Goal: Task Accomplishment & Management: Complete application form

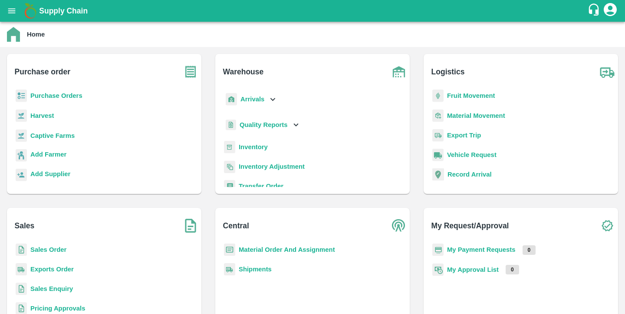
click at [71, 94] on b "Purchase Orders" at bounding box center [56, 95] width 52 height 7
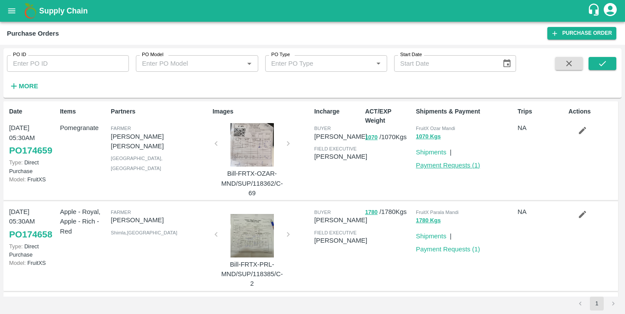
click at [437, 165] on link "Payment Requests ( 1 )" at bounding box center [448, 165] width 64 height 7
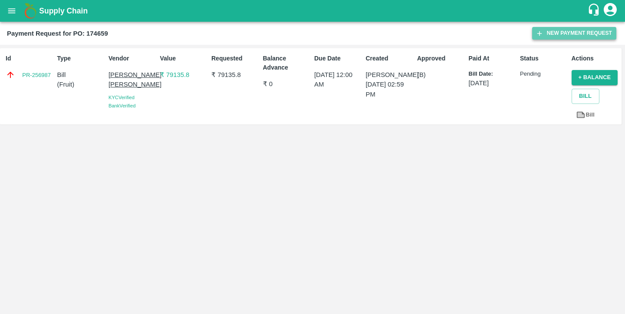
click at [558, 33] on button "New Payment Request" at bounding box center [574, 33] width 84 height 13
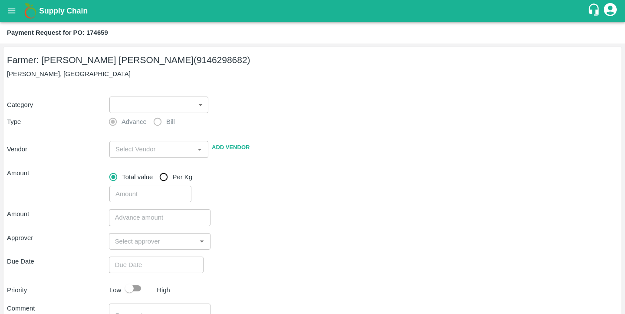
click at [141, 105] on body "Supply Chain Payment Request for PO: 174659 Farmer: Monali Pramod Jadhav (91462…" at bounding box center [312, 157] width 625 height 314
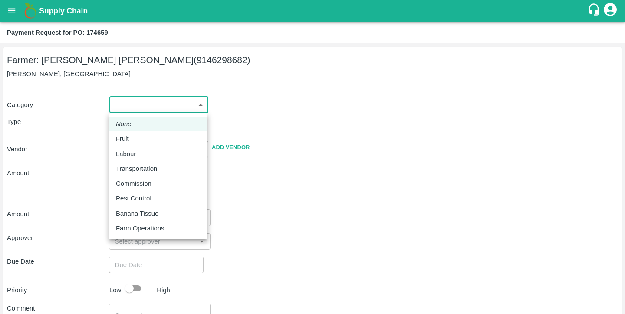
click at [244, 177] on div at bounding box center [312, 157] width 625 height 314
click at [146, 106] on body "Supply Chain Payment Request for PO: 174659 Farmer: Monali Pramod Jadhav (91462…" at bounding box center [312, 157] width 625 height 314
